Goal: Task Accomplishment & Management: Manage account settings

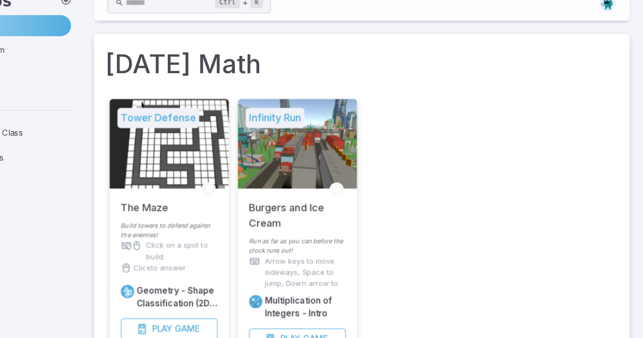
scroll to position [183, 0]
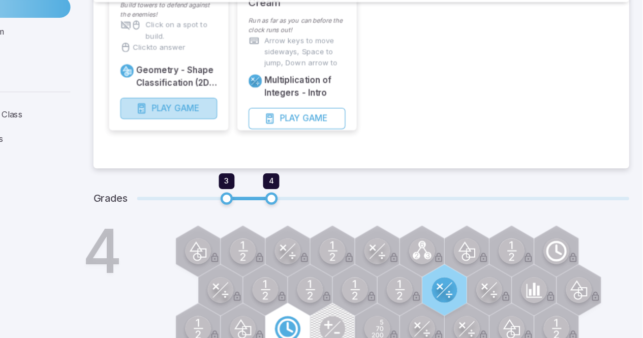
click at [210, 131] on span "Play" at bounding box center [206, 128] width 18 height 11
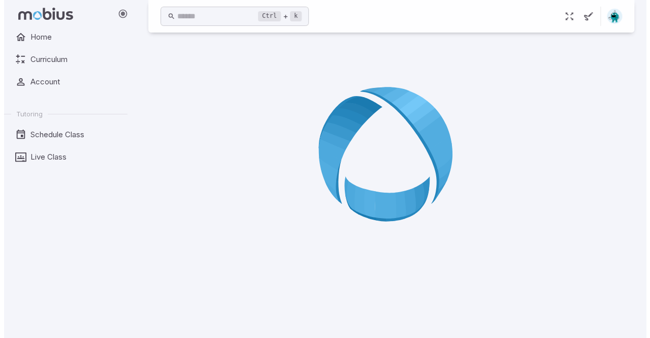
scroll to position [0, 0]
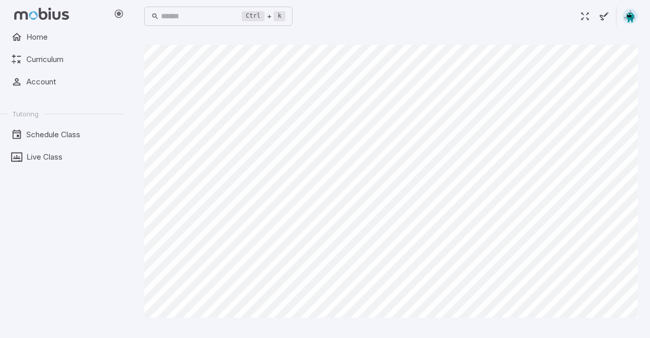
click at [632, 16] on img at bounding box center [630, 16] width 15 height 15
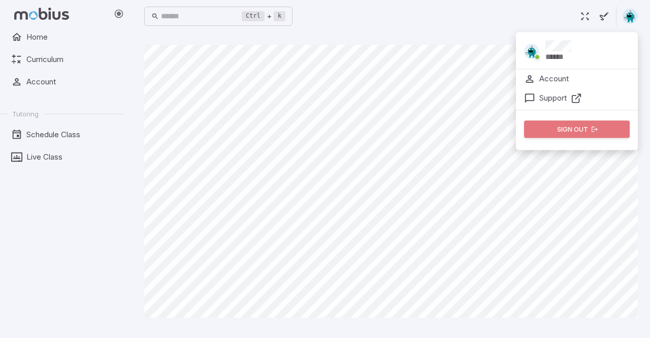
click at [575, 129] on button "Sign out" at bounding box center [577, 128] width 106 height 17
